Goal: Task Accomplishment & Management: Use online tool/utility

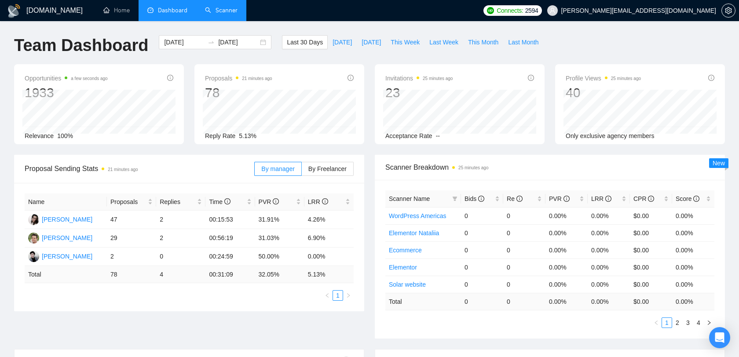
click at [218, 12] on link "Scanner" at bounding box center [221, 10] width 33 height 7
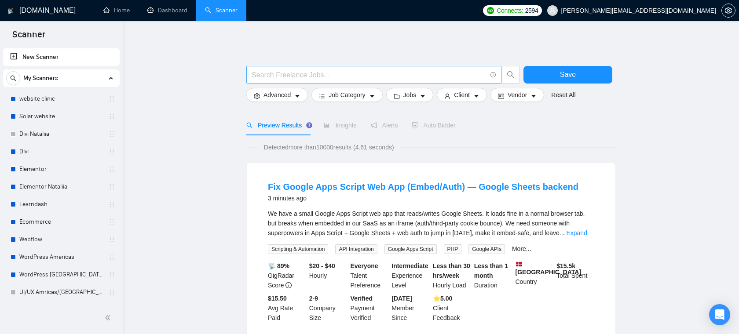
click at [288, 71] on input "text" at bounding box center [369, 74] width 235 height 11
type input "smart"
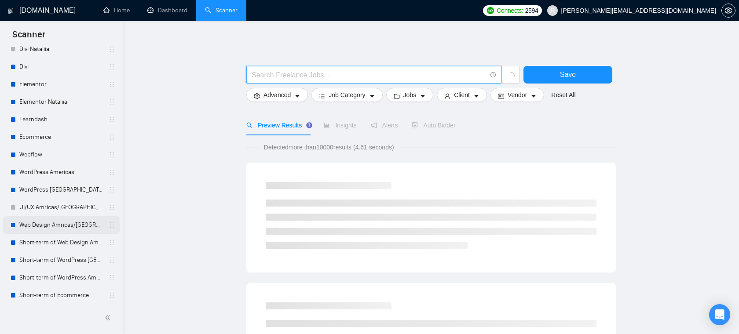
scroll to position [84, 0]
click at [52, 171] on link "WordPress Americas" at bounding box center [61, 173] width 84 height 18
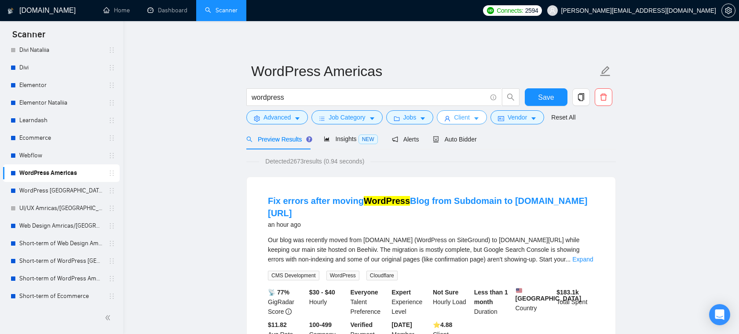
click at [468, 118] on span "Client" at bounding box center [462, 118] width 16 height 10
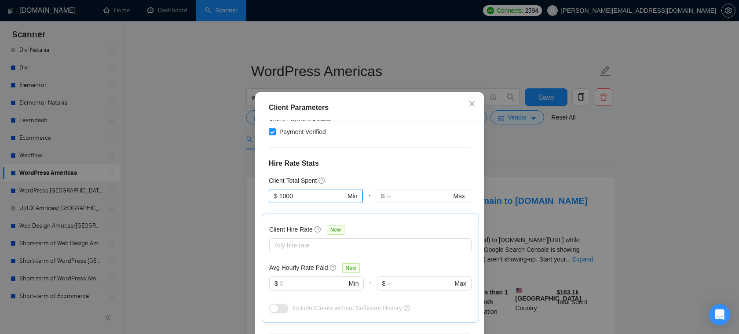
scroll to position [223, 0]
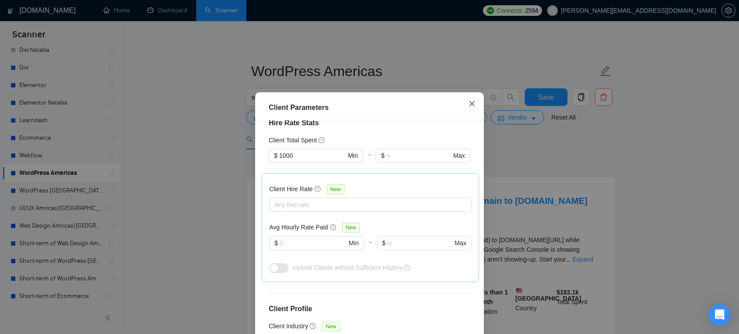
click at [471, 107] on icon "close" at bounding box center [471, 103] width 7 height 7
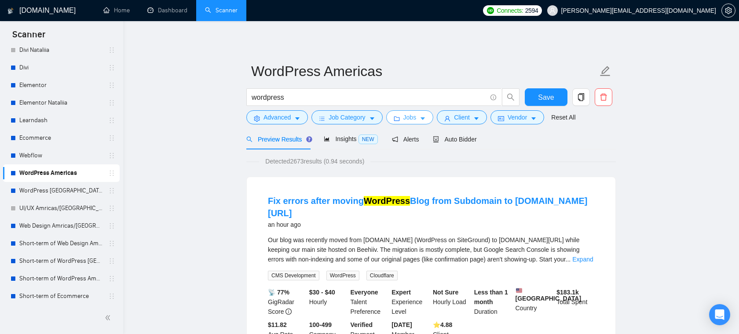
click at [400, 118] on icon "folder" at bounding box center [397, 119] width 6 height 6
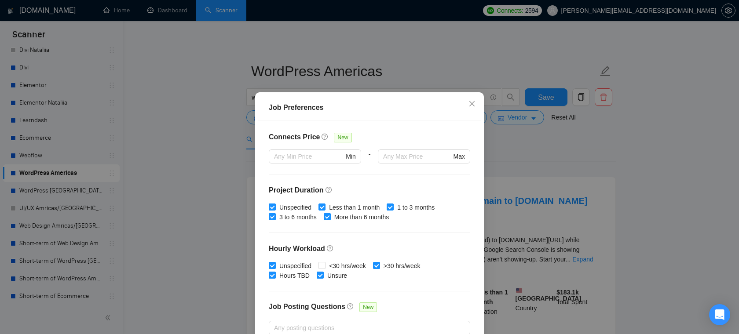
scroll to position [206, 0]
click at [472, 101] on icon "close" at bounding box center [471, 103] width 7 height 7
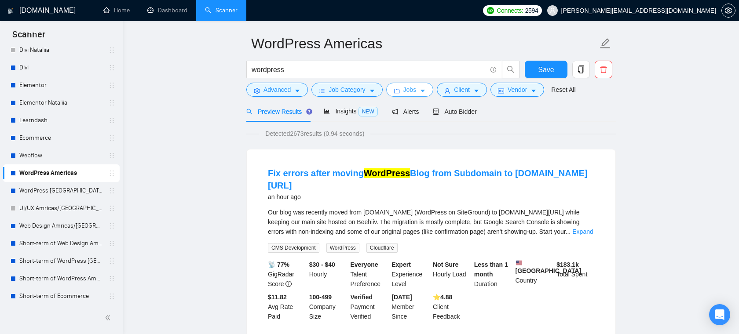
scroll to position [0, 0]
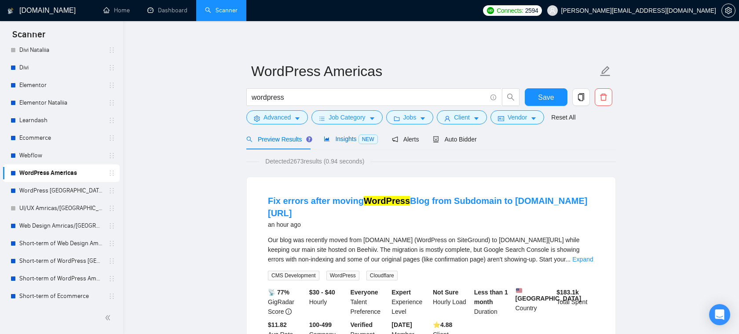
click at [343, 141] on span "Insights NEW" at bounding box center [351, 138] width 54 height 7
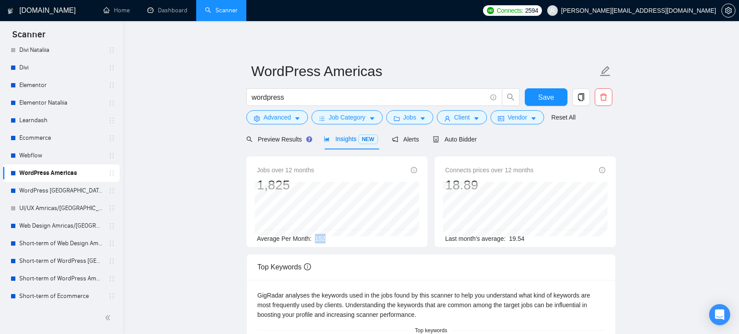
drag, startPoint x: 341, startPoint y: 237, endPoint x: 313, endPoint y: 241, distance: 28.4
click at [313, 241] on div "Average Per Month: 152" at bounding box center [337, 239] width 160 height 10
click at [334, 240] on div "Average Per Month: 152" at bounding box center [337, 239] width 160 height 10
click at [262, 144] on div "Preview Results" at bounding box center [277, 139] width 63 height 21
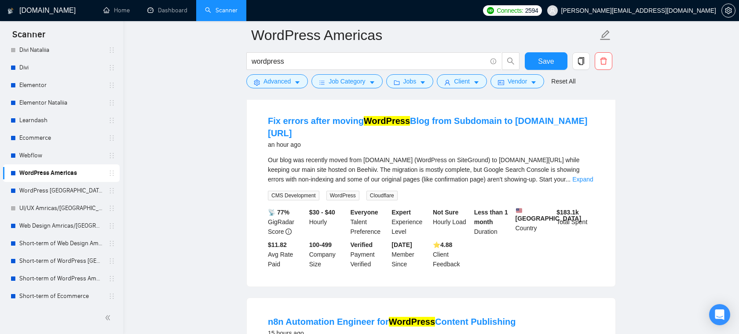
scroll to position [58, 0]
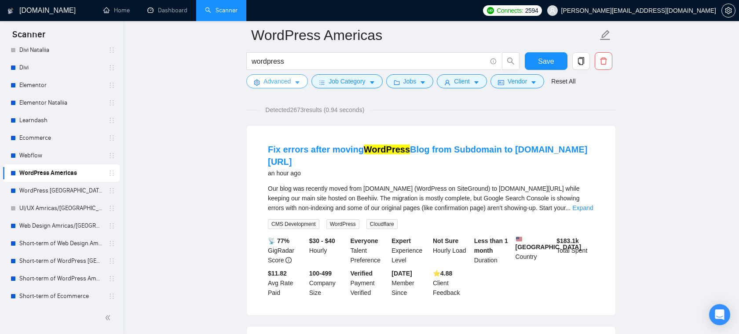
click at [295, 85] on icon "caret-down" at bounding box center [297, 83] width 6 height 6
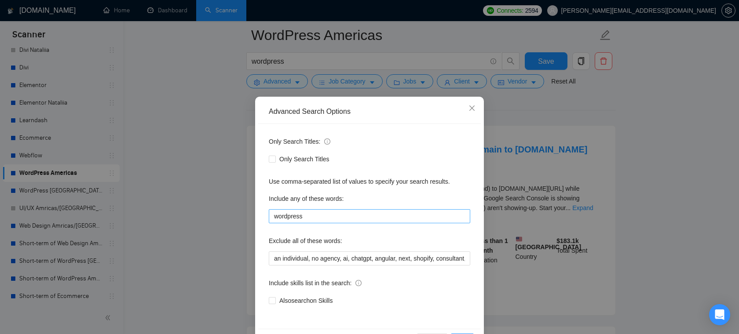
scroll to position [23, 0]
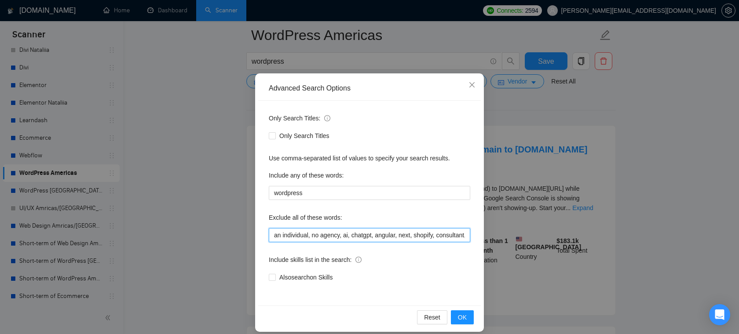
click at [337, 237] on input "an individual, no agency, ai, chatgpt, angular, next, shopify, consultant, bitr…" at bounding box center [369, 235] width 201 height 14
drag, startPoint x: 308, startPoint y: 236, endPoint x: 343, endPoint y: 236, distance: 34.3
click at [343, 236] on input "an individual, no agency, ai, chatgpt, angular, next, shopify, consultant, bitr…" at bounding box center [369, 235] width 201 height 14
click at [372, 241] on input "an individual, no agency, ai, chatgpt, angular, next, shopify, consultant, bitr…" at bounding box center [369, 235] width 201 height 14
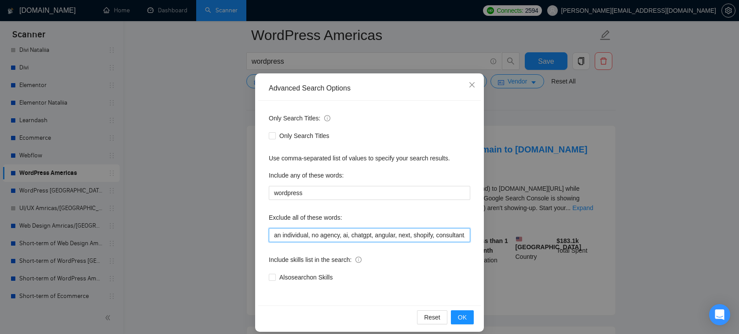
drag, startPoint x: 371, startPoint y: 238, endPoint x: 241, endPoint y: 237, distance: 130.2
click at [241, 237] on div "Advanced Search Options Only Search Titles: Only Search Titles Use comma-separa…" at bounding box center [369, 167] width 739 height 334
click at [372, 211] on div "Exclude all of these words:" at bounding box center [369, 220] width 201 height 18
click at [473, 83] on icon "close" at bounding box center [471, 84] width 7 height 7
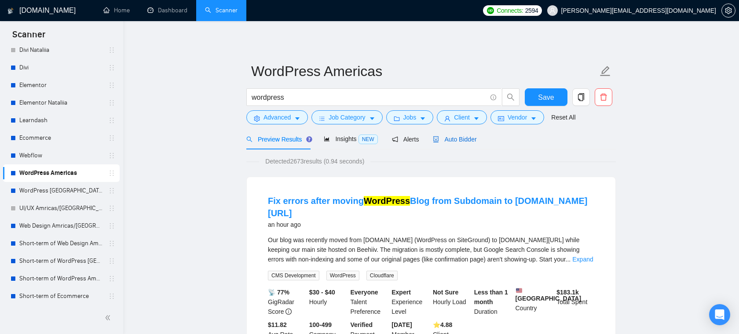
click at [463, 142] on span "Auto Bidder" at bounding box center [455, 139] width 44 height 7
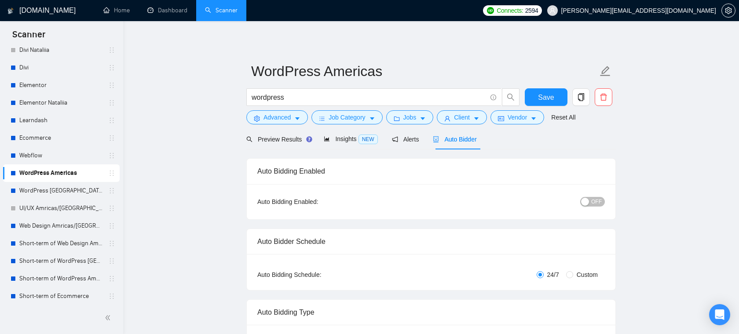
radio input "false"
radio input "true"
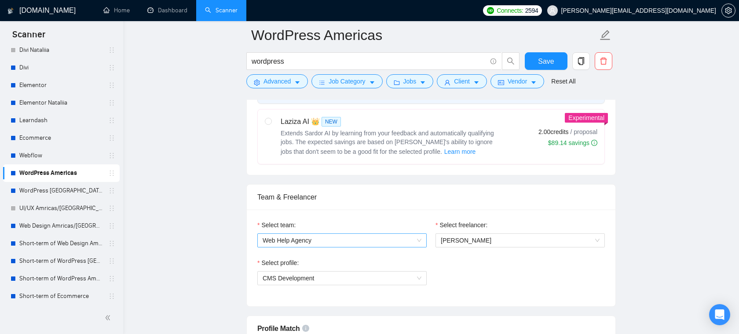
scroll to position [485, 0]
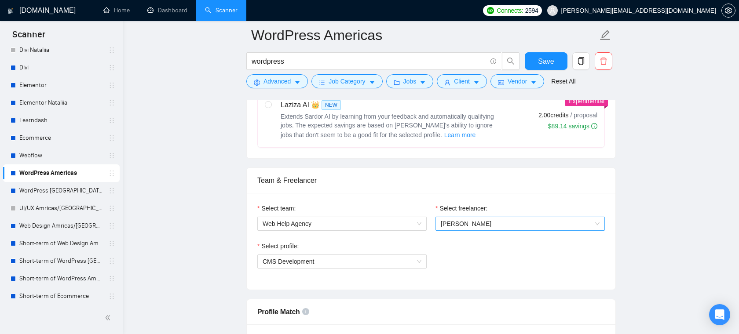
click at [447, 222] on span "[PERSON_NAME]" at bounding box center [466, 223] width 51 height 7
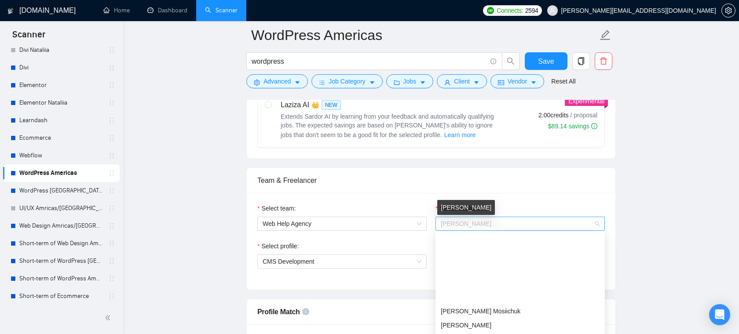
scroll to position [84, 0]
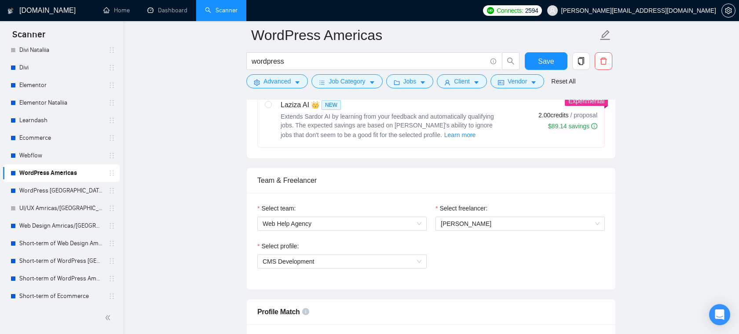
click at [438, 198] on div "Select team: Web Help Agency Select freelancer: [PERSON_NAME] Select profile: C…" at bounding box center [431, 241] width 368 height 97
click at [462, 223] on span "[PERSON_NAME]" at bounding box center [466, 223] width 51 height 7
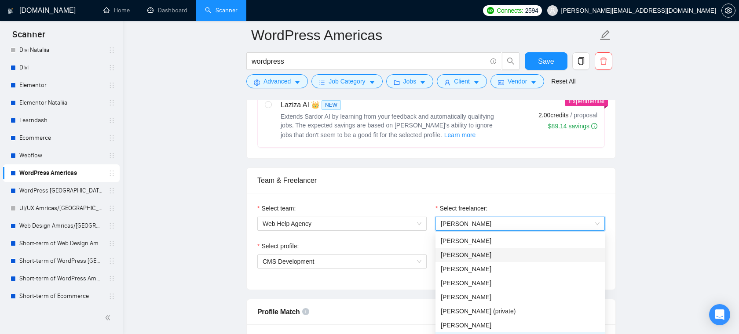
click at [421, 204] on div "Select team:" at bounding box center [341, 210] width 169 height 13
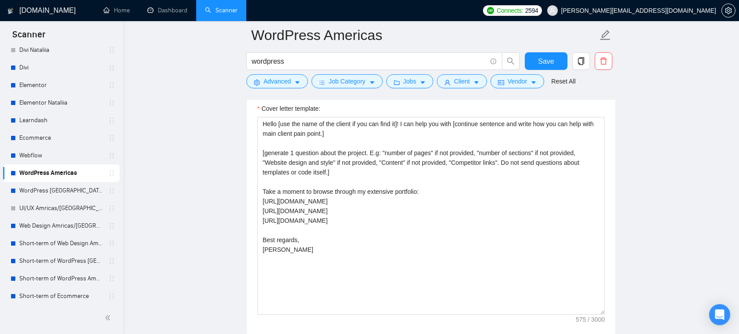
scroll to position [1147, 0]
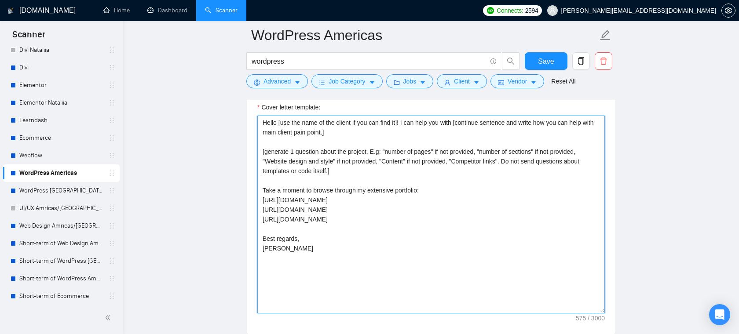
click at [386, 168] on textarea "Hello [use the name of the client if you can find it]! I can help you with [con…" at bounding box center [430, 215] width 347 height 198
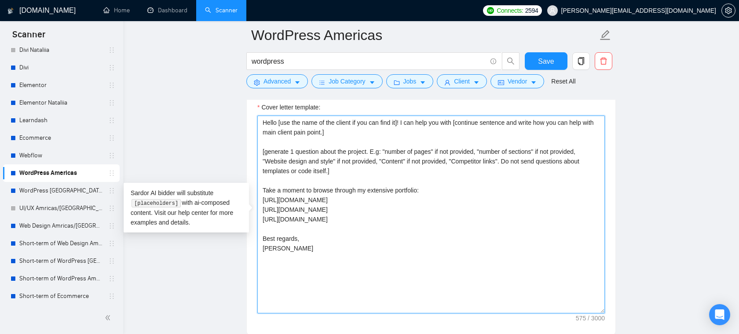
scroll to position [1124, 0]
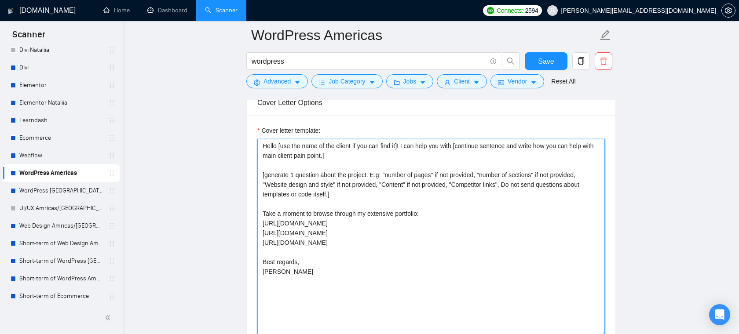
click at [366, 165] on textarea "Hello [use the name of the client if you can find it]! I can help you with [con…" at bounding box center [430, 238] width 347 height 198
drag, startPoint x: 378, startPoint y: 243, endPoint x: 323, endPoint y: 215, distance: 61.9
click at [323, 215] on textarea "Hello [use the name of the client if you can find it]! I can help you with [con…" at bounding box center [430, 238] width 347 height 198
click at [411, 213] on textarea "Hello [use the name of the client if you can find it]! I can help you with [con…" at bounding box center [430, 238] width 347 height 198
drag, startPoint x: 376, startPoint y: 246, endPoint x: 262, endPoint y: 209, distance: 120.1
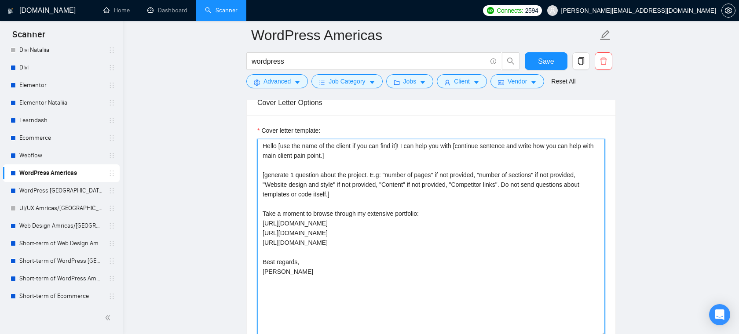
click at [263, 209] on textarea "Hello [use the name of the client if you can find it]! I can help you with [con…" at bounding box center [430, 238] width 347 height 198
click at [392, 244] on textarea "Hello [use the name of the client if you can find it]! I can help you with [con…" at bounding box center [430, 238] width 347 height 198
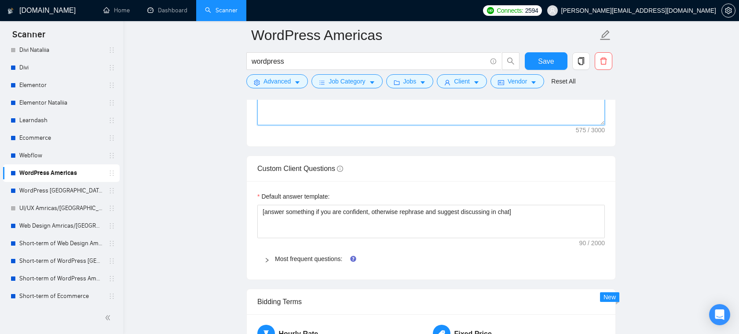
scroll to position [1347, 0]
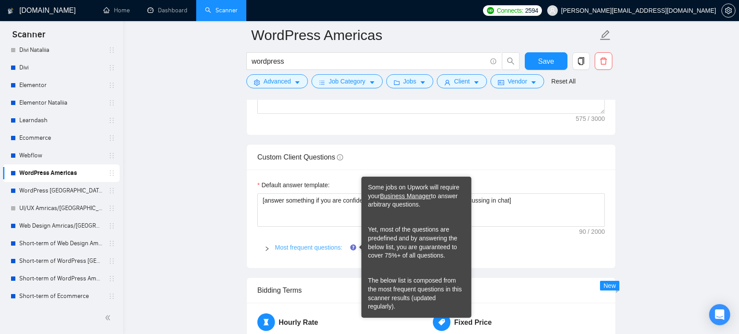
click at [335, 245] on link "Most frequent questions:" at bounding box center [308, 247] width 67 height 7
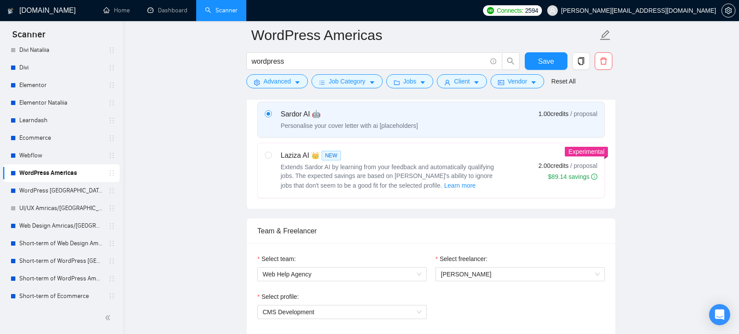
scroll to position [428, 0]
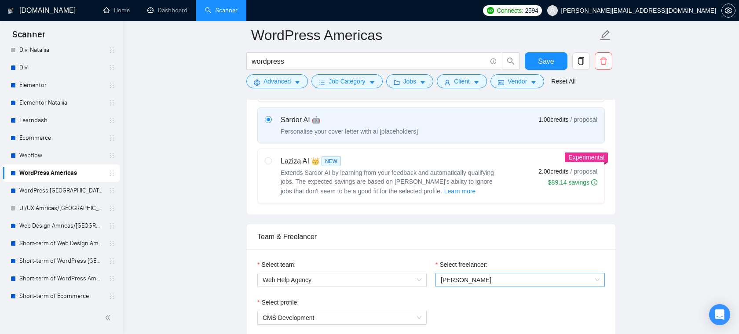
click at [489, 279] on span "[PERSON_NAME]" at bounding box center [466, 280] width 51 height 7
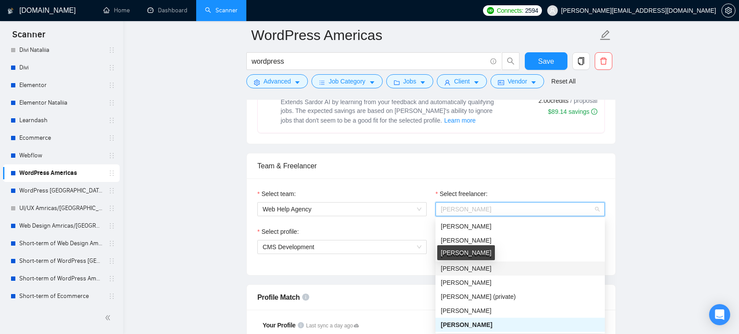
scroll to position [502, 0]
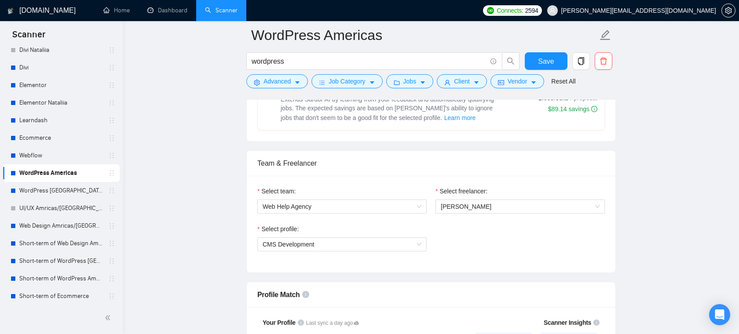
click at [521, 174] on div "Team & Freelancer" at bounding box center [430, 163] width 347 height 25
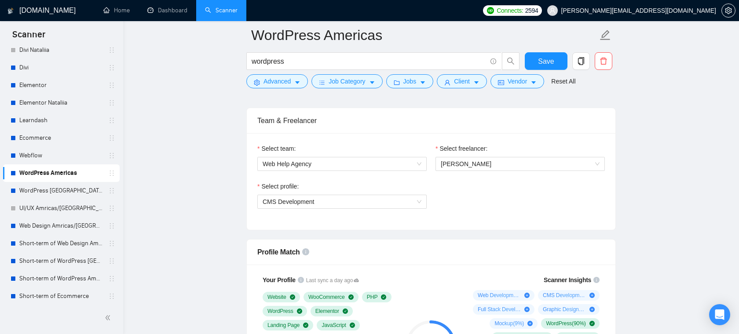
scroll to position [530, 0]
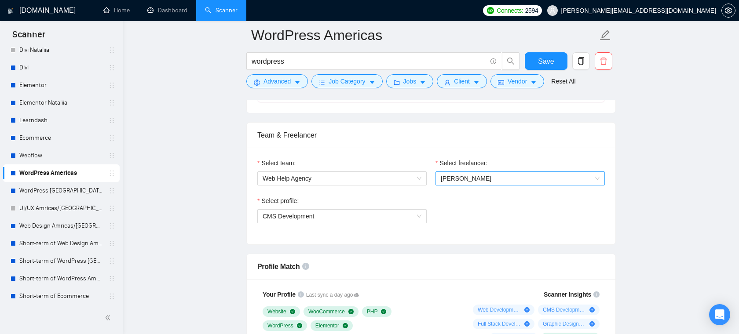
click at [459, 181] on span "[PERSON_NAME]" at bounding box center [466, 178] width 51 height 7
click at [458, 139] on div "Team & Freelancer" at bounding box center [430, 135] width 347 height 25
click at [466, 176] on span "[PERSON_NAME]" at bounding box center [466, 178] width 51 height 7
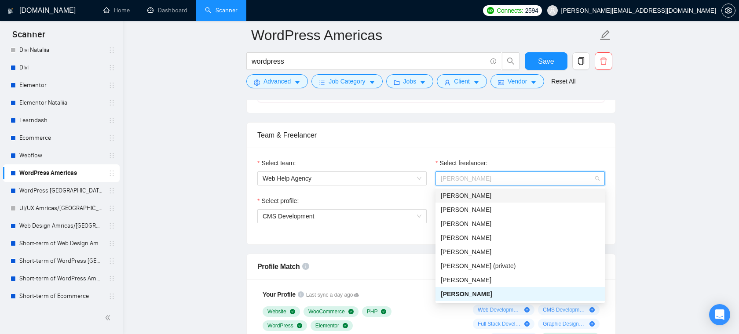
click at [436, 142] on div "Team & Freelancer" at bounding box center [430, 135] width 347 height 25
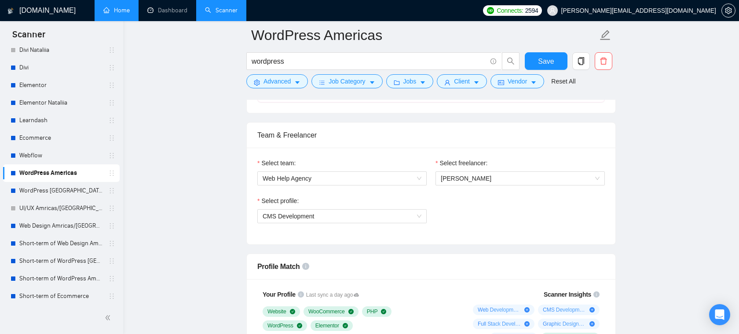
click at [120, 7] on link "Home" at bounding box center [116, 10] width 26 height 7
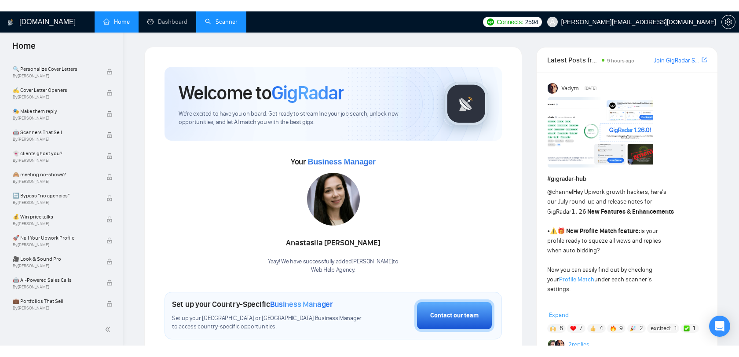
scroll to position [526, 0]
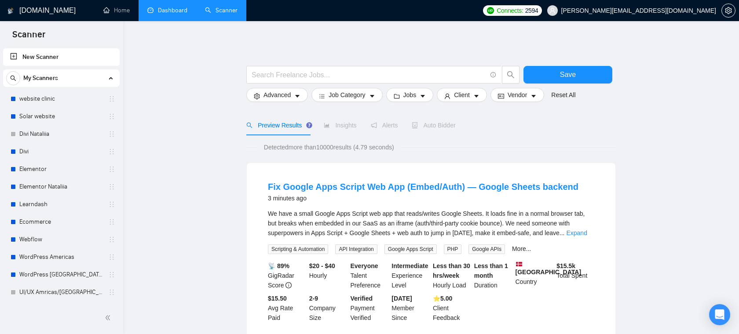
click at [157, 8] on link "Dashboard" at bounding box center [167, 10] width 40 height 7
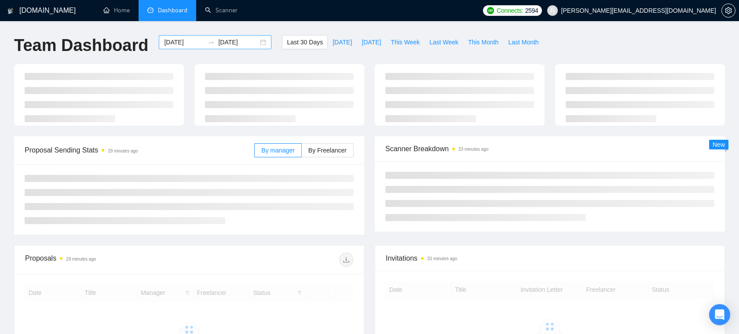
click at [175, 39] on input "[DATE]" at bounding box center [184, 42] width 40 height 10
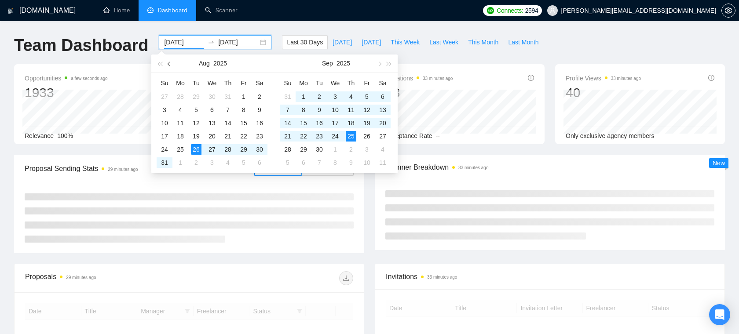
click at [170, 65] on span "button" at bounding box center [170, 64] width 4 height 4
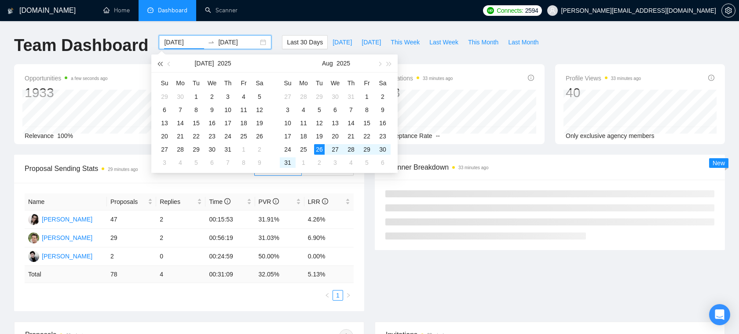
click at [161, 65] on span "button" at bounding box center [159, 64] width 4 height 4
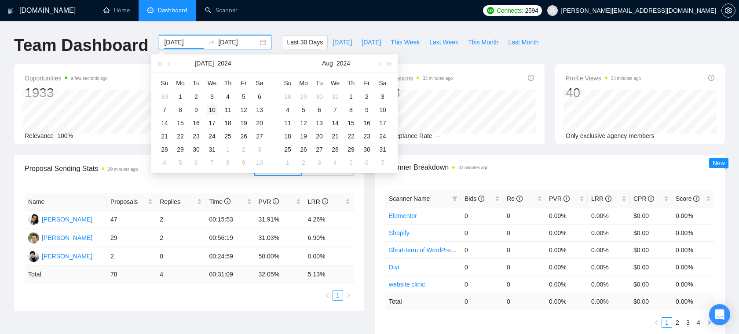
type input "2024-07-10"
click at [208, 109] on div "10" at bounding box center [212, 110] width 11 height 11
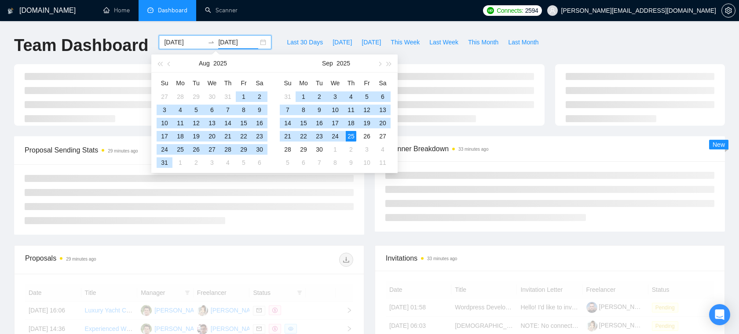
type input "[DATE]"
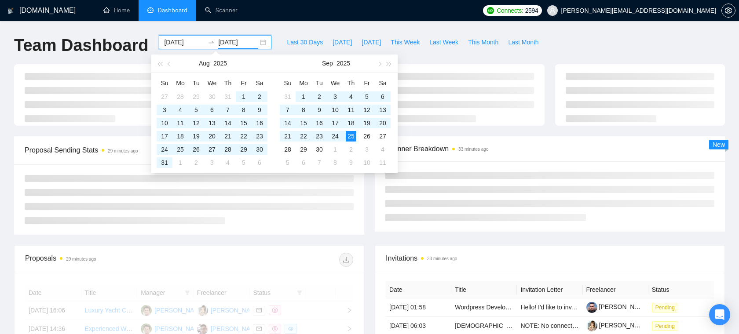
click at [275, 15] on ul "Home Dashboard Scanner" at bounding box center [284, 10] width 387 height 21
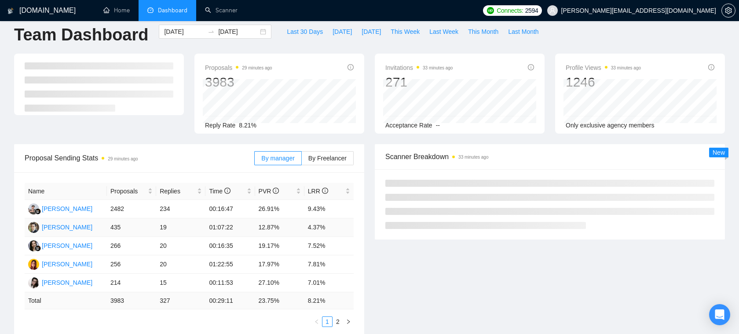
scroll to position [26, 0]
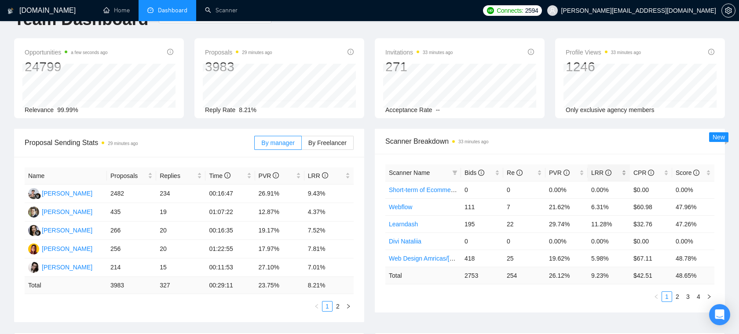
click at [624, 170] on div "LRR" at bounding box center [608, 173] width 35 height 10
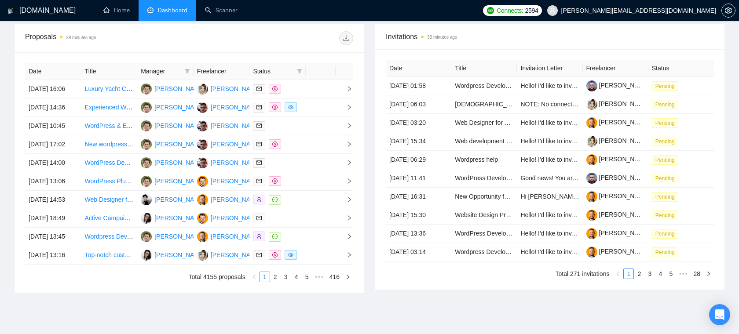
scroll to position [365, 0]
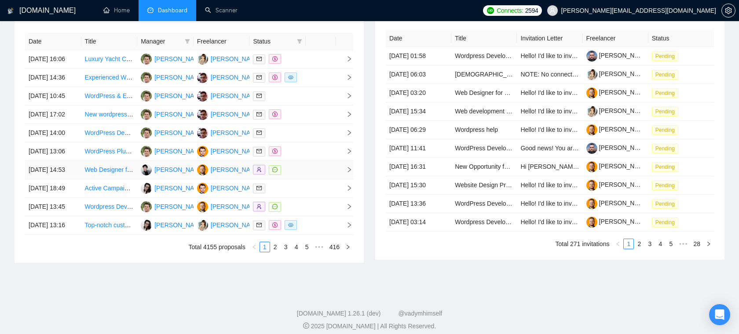
click at [128, 179] on td "Web Designer for Construction Bin Rental Company (WordPress + Figma + Tailwind)" at bounding box center [109, 170] width 56 height 18
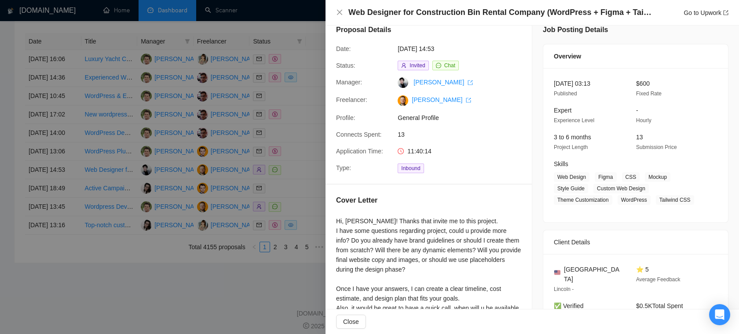
scroll to position [0, 0]
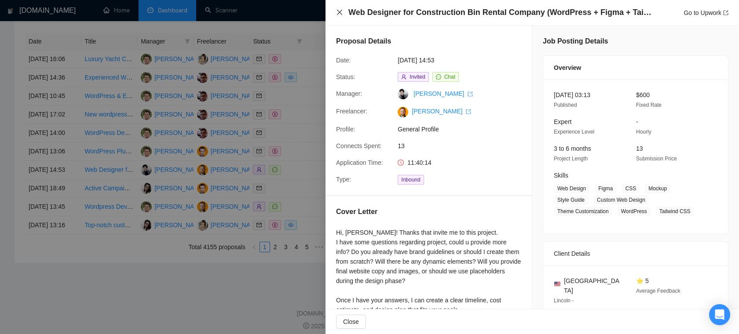
click at [339, 9] on icon "close" at bounding box center [339, 12] width 7 height 7
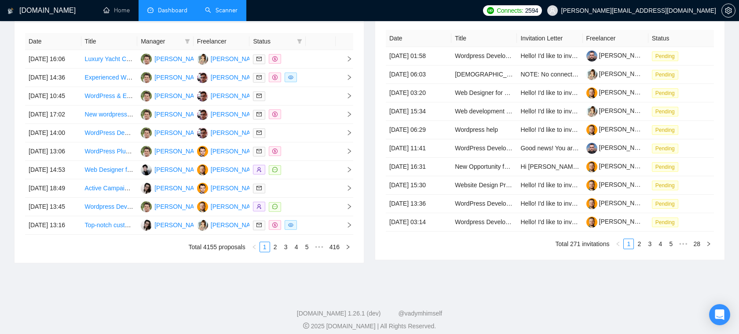
scroll to position [245, 0]
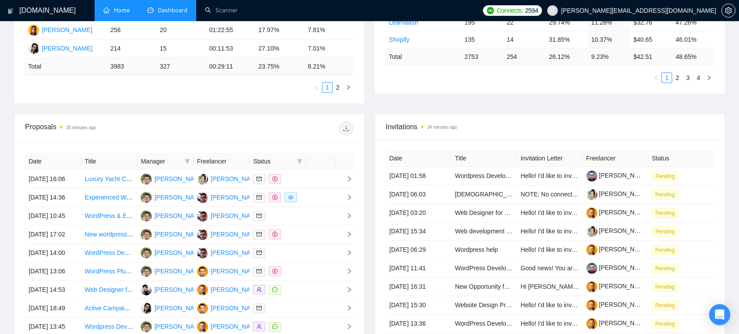
click at [130, 14] on link "Home" at bounding box center [116, 10] width 26 height 7
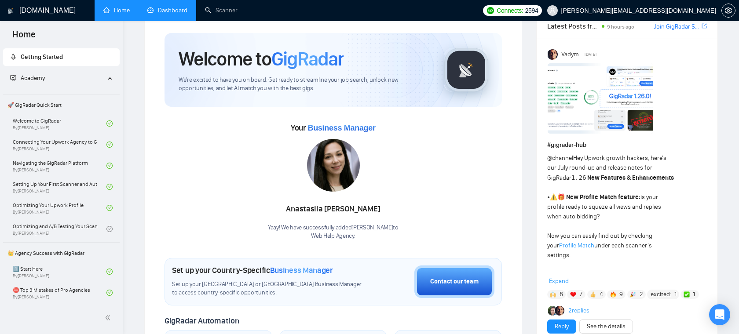
scroll to position [24, 0]
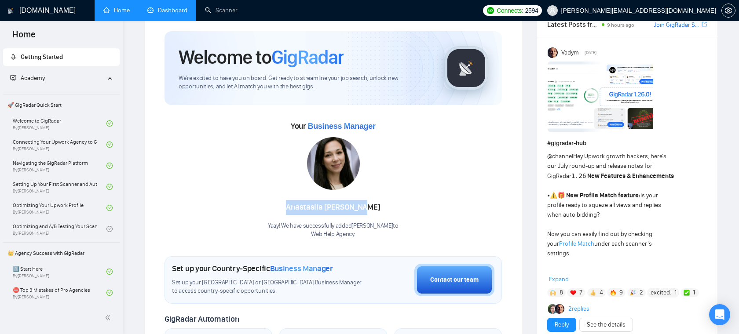
drag, startPoint x: 287, startPoint y: 210, endPoint x: 388, endPoint y: 205, distance: 101.2
click at [389, 205] on div "Anastasiia Shevchenko" at bounding box center [333, 207] width 131 height 15
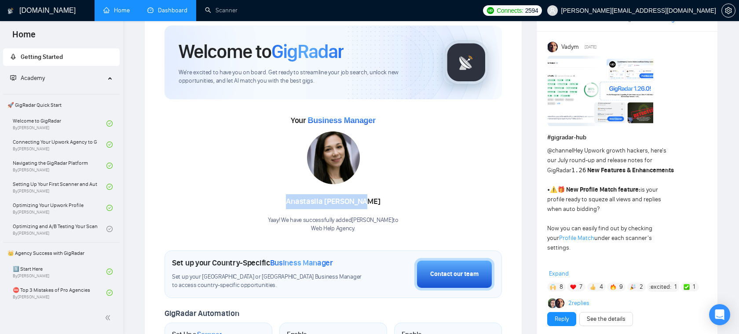
click at [385, 194] on div "Anastasiia Shevchenko" at bounding box center [333, 201] width 131 height 15
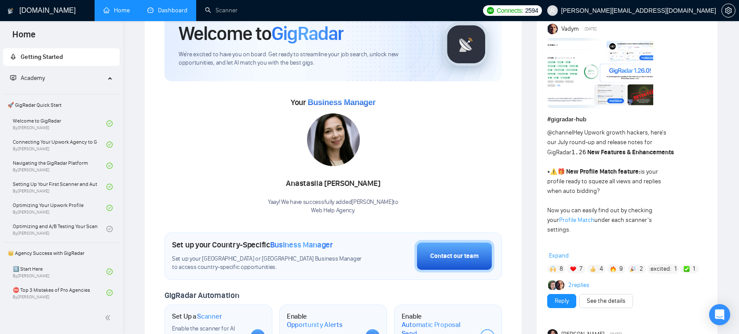
scroll to position [50, 0]
